Goal: Task Accomplishment & Management: Use online tool/utility

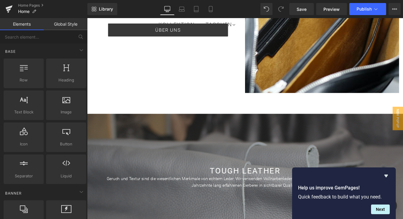
scroll to position [335, 0]
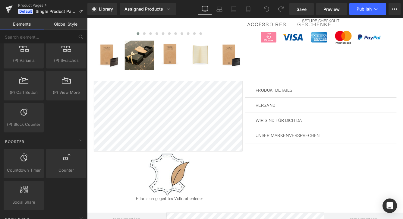
scroll to position [688, 0]
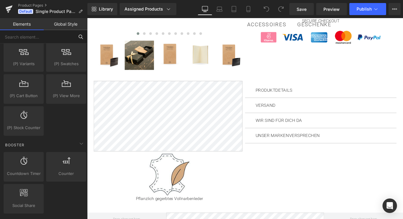
click at [55, 38] on input "text" at bounding box center [37, 36] width 74 height 13
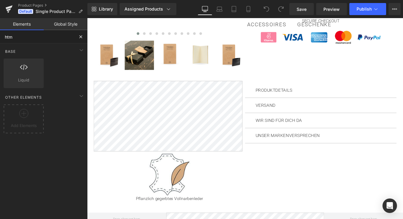
scroll to position [0, 0]
type input "html"
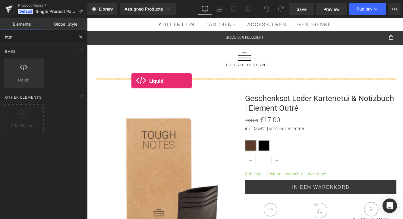
drag, startPoint x: 106, startPoint y: 95, endPoint x: 138, endPoint y: 90, distance: 32.5
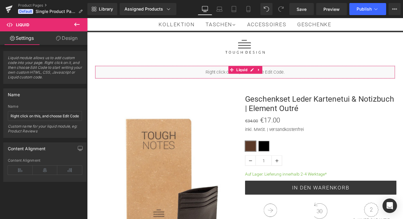
click at [188, 83] on div "Liquid" at bounding box center [269, 80] width 346 height 15
click at [238, 79] on div "Liquid" at bounding box center [269, 80] width 346 height 15
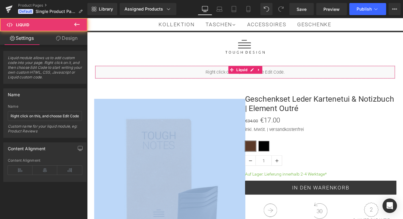
click at [238, 79] on div "Liquid" at bounding box center [269, 80] width 346 height 15
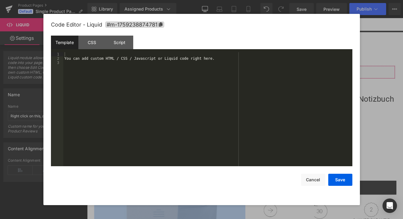
click at [278, 78] on div "Liquid" at bounding box center [269, 80] width 346 height 15
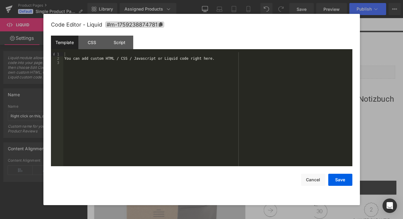
click at [147, 62] on div "You can add custom HTML / CSS / Javascript or Liquid code right here." at bounding box center [207, 113] width 289 height 122
click at [136, 59] on div "You can add custom HTML / CSS / Javascript or Liquid code right here." at bounding box center [207, 113] width 289 height 122
click at [120, 60] on div "You can add custom HTML / CSS / Javascript or Liquid code right here." at bounding box center [207, 113] width 289 height 122
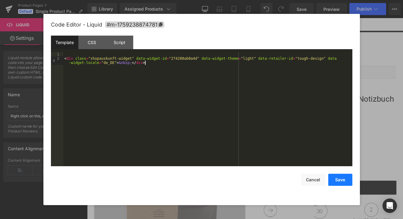
click at [346, 181] on button "Save" at bounding box center [340, 179] width 24 height 12
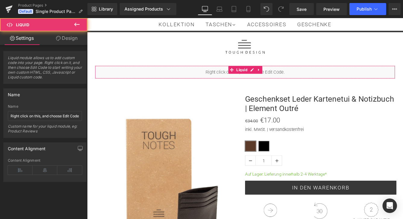
click at [229, 82] on div "Liquid" at bounding box center [269, 80] width 346 height 15
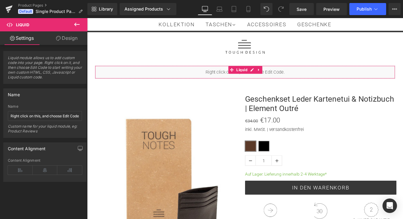
click at [300, 81] on div "Liquid" at bounding box center [269, 80] width 346 height 15
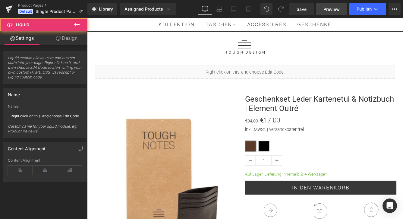
click at [333, 10] on span "Preview" at bounding box center [331, 9] width 16 height 6
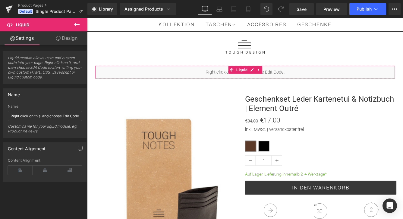
click at [212, 80] on div "Liquid" at bounding box center [269, 80] width 346 height 15
click at [285, 77] on icon at bounding box center [284, 77] width 1 height 3
click at [288, 78] on icon at bounding box center [289, 78] width 4 height 4
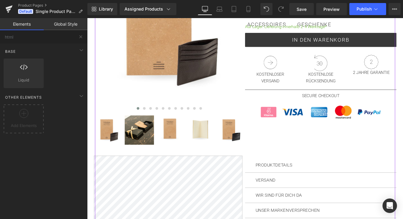
scroll to position [167, 0]
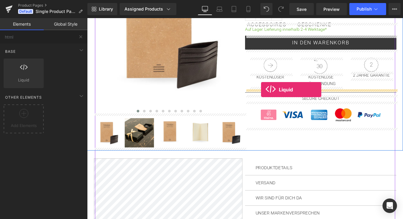
drag, startPoint x: 114, startPoint y: 92, endPoint x: 288, endPoint y: 101, distance: 173.4
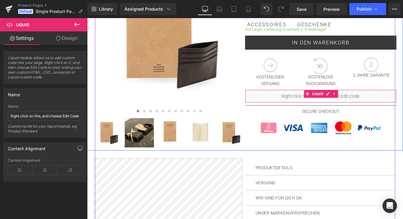
click at [324, 108] on div "Liquid" at bounding box center [356, 108] width 175 height 15
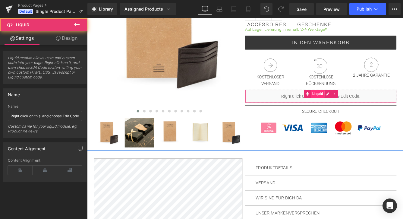
click at [347, 108] on span "Liquid" at bounding box center [353, 105] width 16 height 9
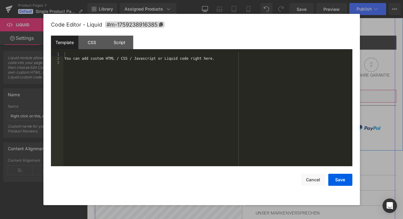
click at [364, 108] on div "Liquid" at bounding box center [356, 108] width 175 height 15
click at [189, 61] on div "You can add custom HTML / CSS / Javascript or Liquid code right here." at bounding box center [207, 113] width 289 height 122
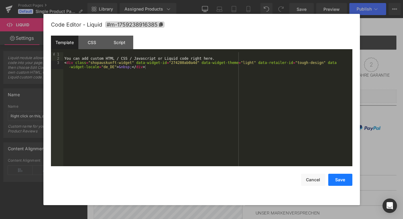
click at [340, 182] on button "Save" at bounding box center [340, 179] width 24 height 12
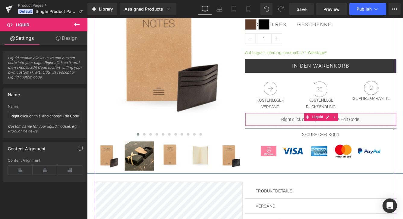
scroll to position [129, 0]
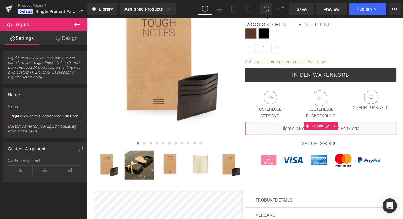
click at [39, 116] on input "Right click on this, and choose Edit Code." at bounding box center [45, 116] width 74 height 10
click at [48, 116] on input "Right click on this, and choose Edit Code." at bounding box center [45, 116] width 74 height 10
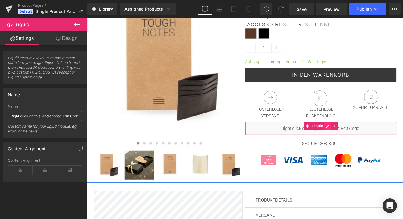
click at [364, 144] on div "Liquid" at bounding box center [356, 145] width 175 height 15
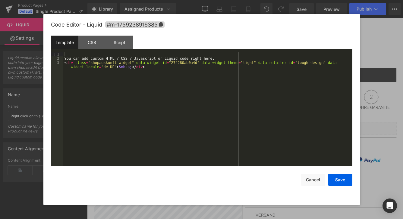
click at [199, 81] on div "You can add custom HTML / CSS / Javascript or Liquid code right here. < div cla…" at bounding box center [207, 115] width 289 height 126
click at [123, 42] on div "Script" at bounding box center [119, 43] width 27 height 14
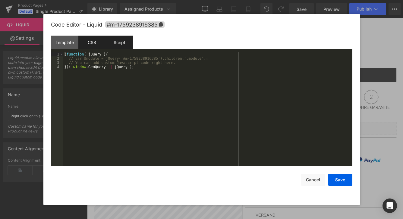
click at [98, 39] on div "CSS" at bounding box center [91, 43] width 27 height 14
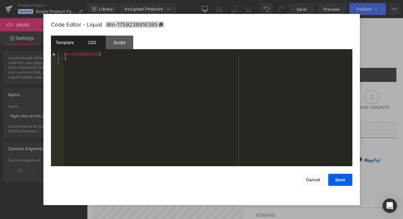
click at [62, 41] on div "Template" at bounding box center [64, 43] width 27 height 14
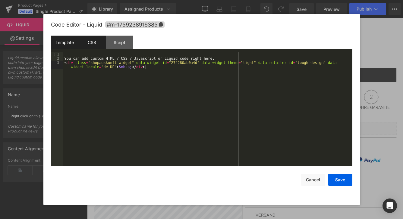
click at [98, 42] on div "CSS" at bounding box center [91, 43] width 27 height 14
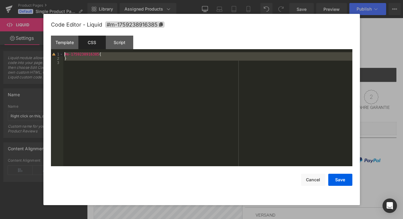
drag, startPoint x: 116, startPoint y: 63, endPoint x: 58, endPoint y: 52, distance: 58.5
click at [58, 52] on pre "1 2 3 #m-1759238916385 { } XXXXXXXXXXXXXXXXXXXXXXXXXXXXXXXXXXXXXXXXXXXXXXXXXX" at bounding box center [201, 109] width 301 height 114
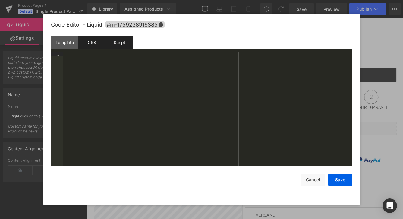
click at [113, 43] on div "Script" at bounding box center [119, 43] width 27 height 14
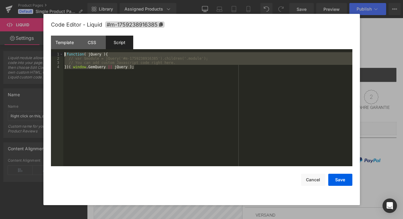
drag, startPoint x: 142, startPoint y: 69, endPoint x: 58, endPoint y: 51, distance: 86.2
click at [58, 51] on div "Template CSS Script Data 1 2 3 You can add custom HTML / CSS / Javascript or Li…" at bounding box center [201, 101] width 301 height 130
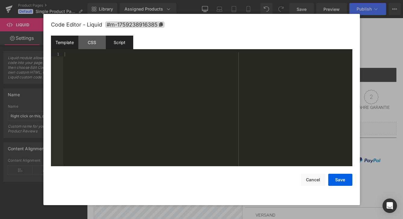
click at [63, 40] on div "Template" at bounding box center [64, 43] width 27 height 14
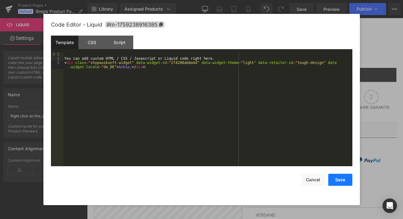
click at [335, 179] on button "Save" at bounding box center [340, 179] width 24 height 12
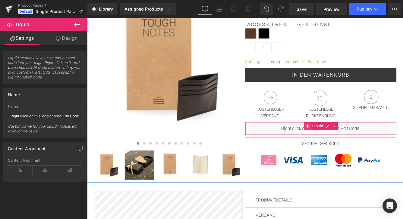
click at [338, 147] on span at bounding box center [341, 142] width 8 height 9
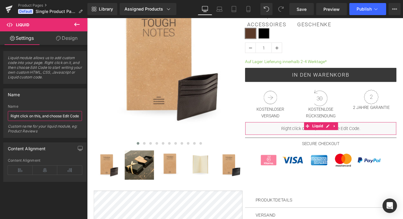
click at [42, 115] on input "Right click on this, and choose Edit Code." at bounding box center [45, 116] width 74 height 10
click at [52, 99] on div "Name" at bounding box center [45, 94] width 83 height 11
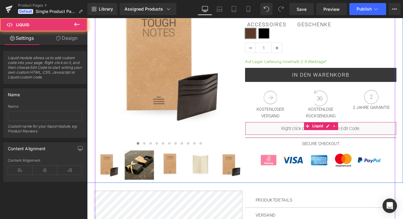
click at [313, 148] on div "Liquid" at bounding box center [356, 145] width 175 height 15
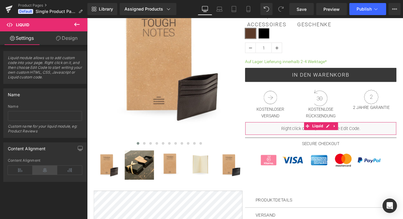
click at [41, 171] on icon at bounding box center [45, 169] width 25 height 9
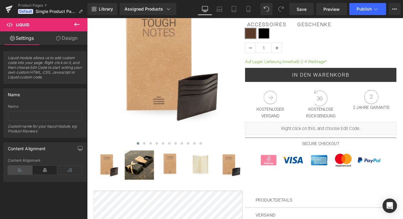
click at [23, 166] on icon at bounding box center [20, 169] width 25 height 9
click at [65, 37] on link "Design" at bounding box center [67, 38] width 44 height 14
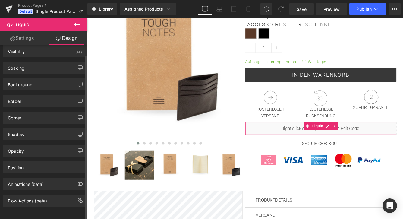
scroll to position [0, 0]
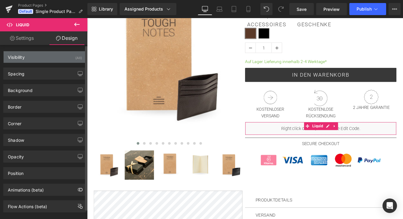
click at [75, 56] on div "(All)" at bounding box center [78, 56] width 7 height 10
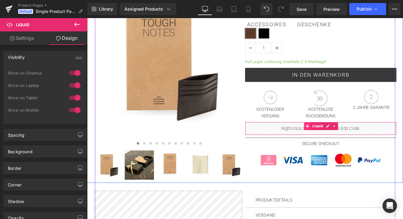
click at [341, 143] on icon at bounding box center [341, 143] width 4 height 4
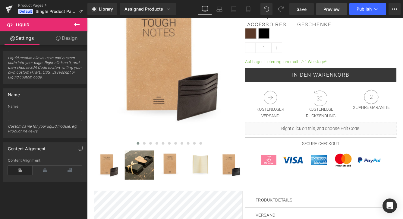
click at [332, 12] on span "Preview" at bounding box center [331, 9] width 16 height 6
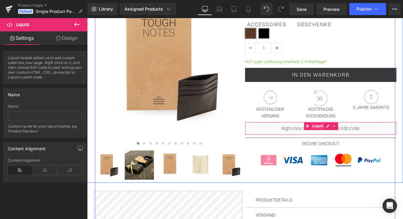
click at [354, 146] on span "Liquid" at bounding box center [353, 142] width 16 height 9
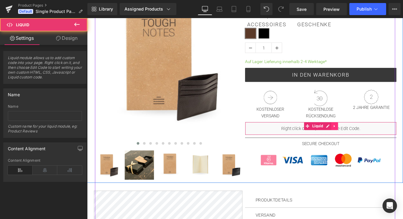
click at [372, 146] on link at bounding box center [373, 142] width 8 height 9
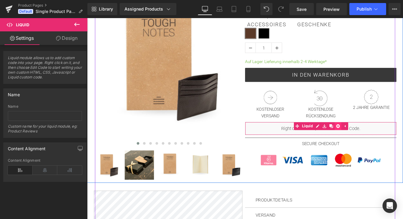
click at [376, 144] on icon at bounding box center [376, 143] width 4 height 4
